Goal: Communication & Community: Answer question/provide support

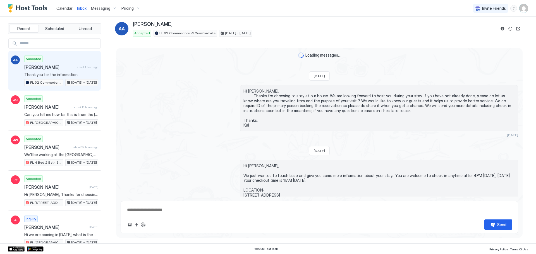
scroll to position [862, 0]
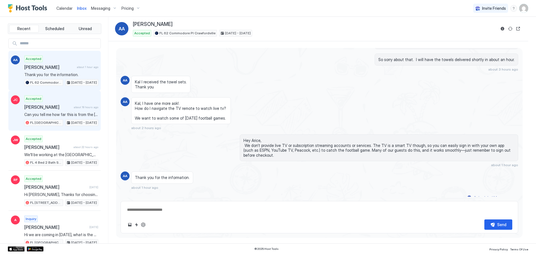
click at [48, 109] on span "[PERSON_NAME]" at bounding box center [47, 107] width 47 height 6
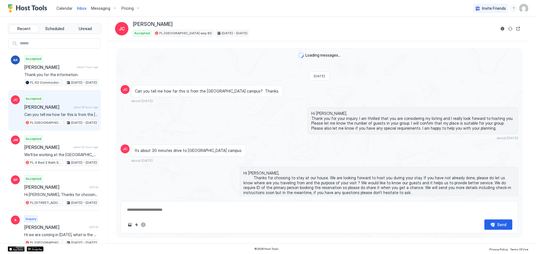
type textarea "*"
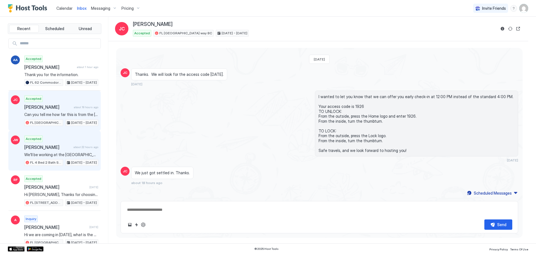
click at [48, 147] on span "[PERSON_NAME]" at bounding box center [47, 148] width 47 height 6
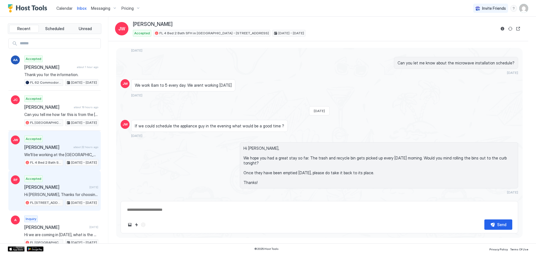
scroll to position [818, 0]
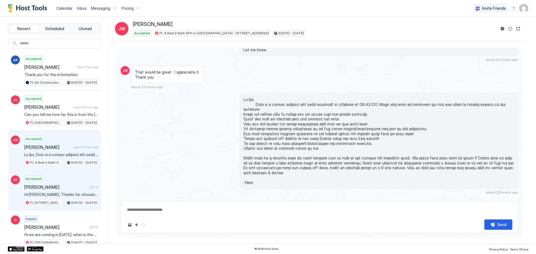
click at [55, 184] on div "Accepted [PERSON_NAME] [DATE] Hi [PERSON_NAME], Thanks for choosing to stay at …" at bounding box center [61, 191] width 74 height 31
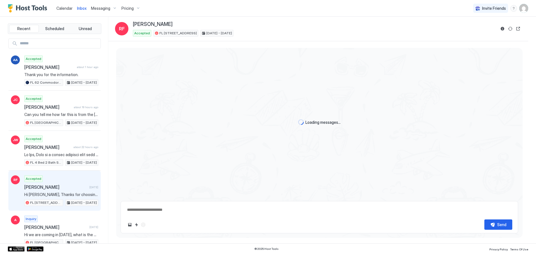
scroll to position [416, 0]
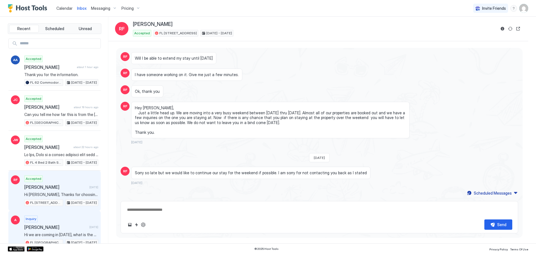
click at [49, 234] on span "Hi we are coming in [DATE], what is the coffee situation? Do I need to bring my…" at bounding box center [61, 235] width 74 height 5
